Goal: Transaction & Acquisition: Subscribe to service/newsletter

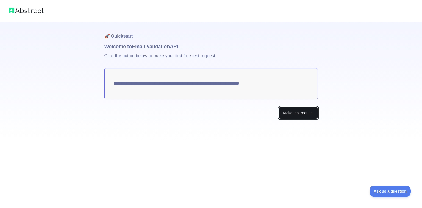
click at [288, 117] on button "Make test request" at bounding box center [298, 113] width 39 height 12
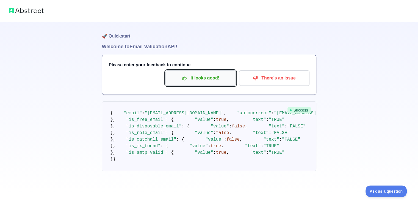
click at [209, 77] on p "It looks good!" at bounding box center [200, 78] width 62 height 9
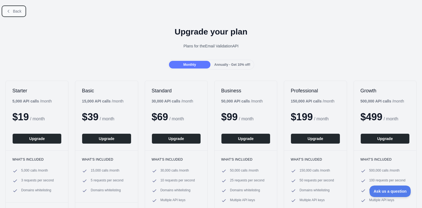
click at [10, 13] on button "Back" at bounding box center [14, 11] width 22 height 9
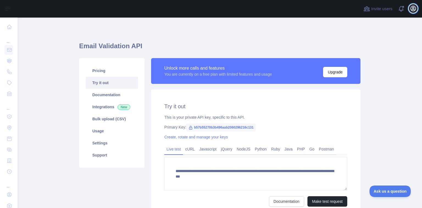
click at [413, 8] on icon "button" at bounding box center [413, 8] width 7 height 7
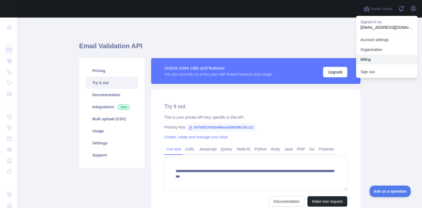
click at [367, 61] on button "Billing" at bounding box center [386, 60] width 61 height 10
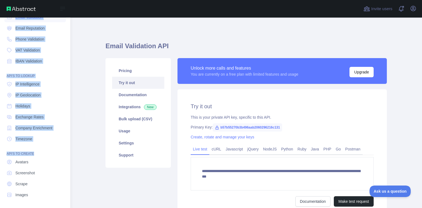
scroll to position [33, 0]
drag, startPoint x: 0, startPoint y: 19, endPoint x: 45, endPoint y: 197, distance: 184.0
click at [45, 197] on div "Dashboard API'S TO VERIFY Email Validation Email Reputation Phone Validation VA…" at bounding box center [35, 85] width 70 height 237
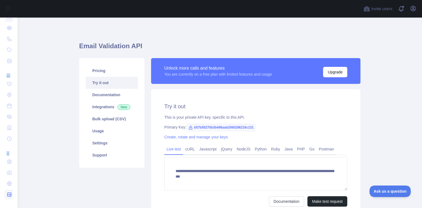
copy nav "Dashboard API'S TO VERIFY Email Validation Email Reputation Phone Validation VA…"
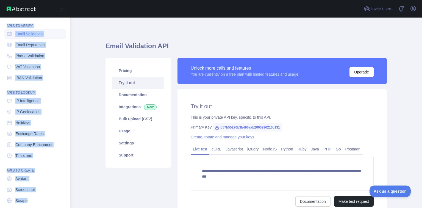
scroll to position [0, 0]
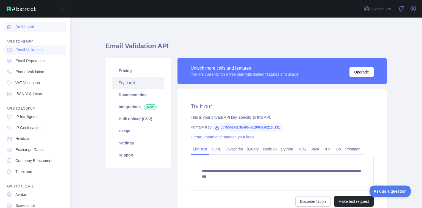
drag, startPoint x: 66, startPoint y: 27, endPoint x: 59, endPoint y: 28, distance: 6.3
click at [66, 27] on div "Dashboard API'S TO VERIFY Email Validation Email Reputation Phone Validation VA…" at bounding box center [35, 118] width 70 height 237
click at [45, 27] on link "Dashboard" at bounding box center [34, 27] width 61 height 10
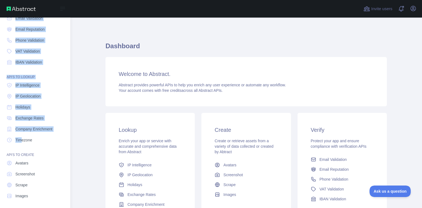
scroll to position [33, 0]
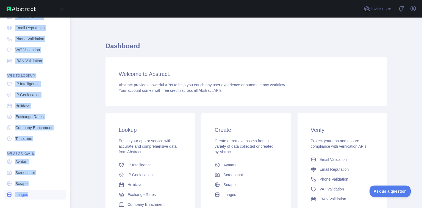
drag, startPoint x: 1, startPoint y: 22, endPoint x: 46, endPoint y: 193, distance: 176.6
click at [46, 193] on div "Dashboard API'S TO VERIFY Email Validation Email Reputation Phone Validation VA…" at bounding box center [35, 85] width 70 height 237
copy nav "Dashboard API'S TO VERIFY Email Validation Email Reputation Phone Validation VA…"
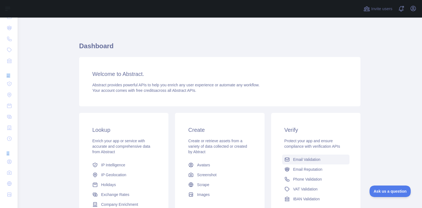
click at [296, 158] on span "Email Validation" at bounding box center [306, 159] width 27 height 5
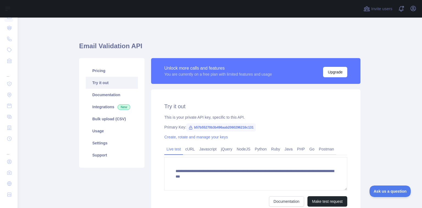
click at [201, 128] on span "b57b55270b3b496aab2060296216c131" at bounding box center [220, 128] width 69 height 8
copy span "b57b55270b3b496aab2060296216c131"
